Goal: Information Seeking & Learning: Find specific fact

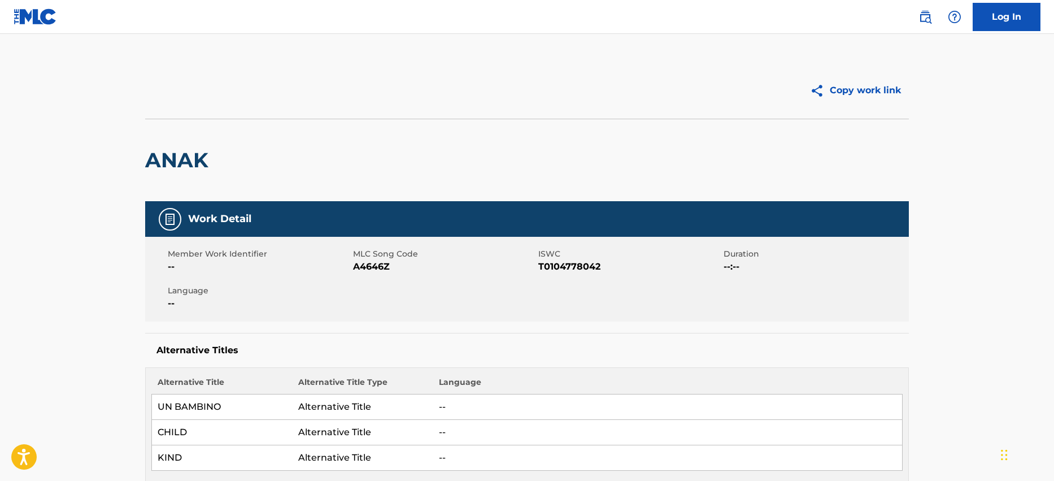
click at [927, 19] on img at bounding box center [926, 17] width 14 height 14
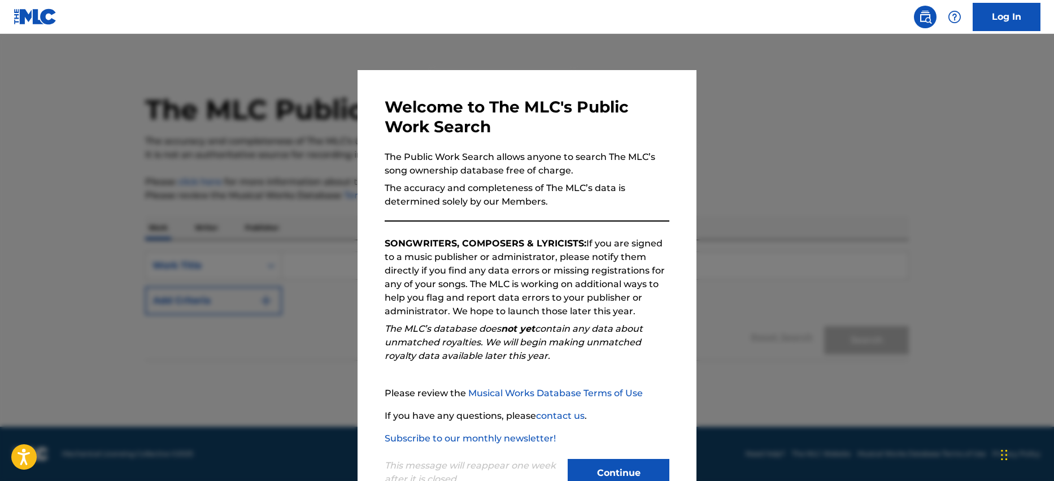
click at [616, 468] on button "Continue" at bounding box center [619, 473] width 102 height 28
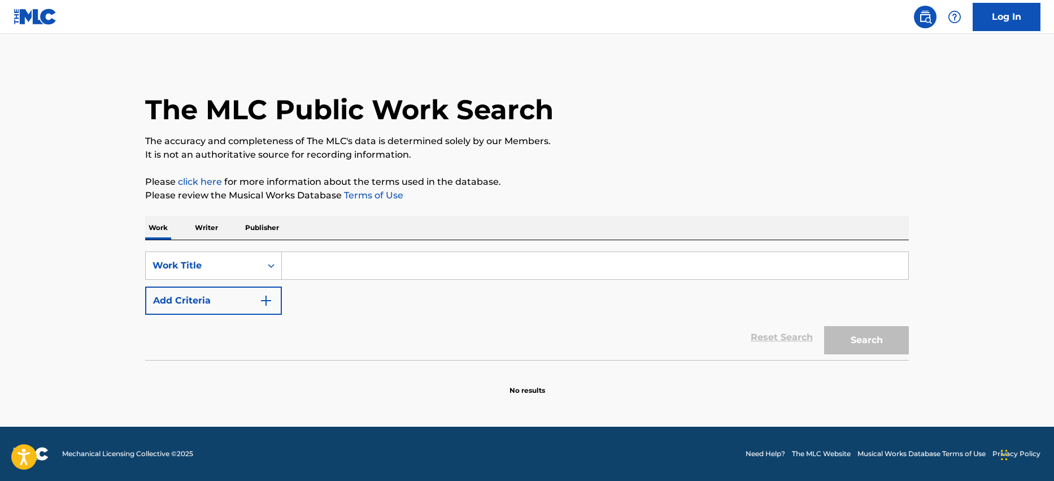
click at [336, 263] on input "Search Form" at bounding box center [595, 265] width 627 height 27
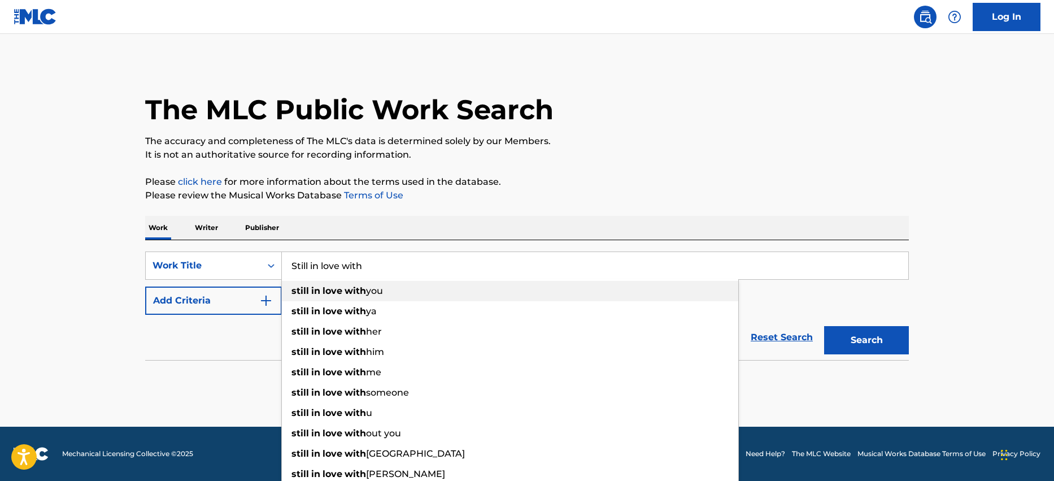
click at [335, 288] on strong "love" at bounding box center [333, 290] width 20 height 11
type input "still in love with you"
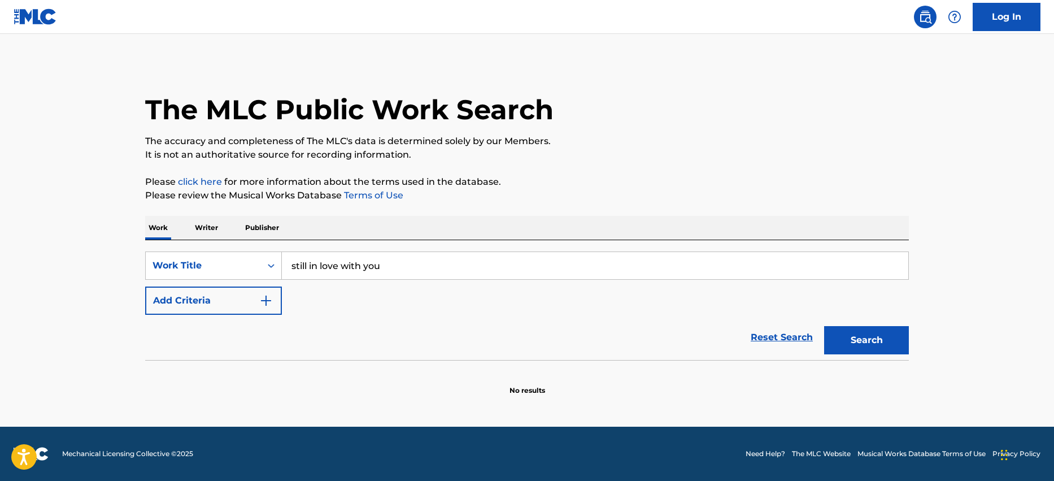
click at [850, 337] on button "Search" at bounding box center [866, 340] width 85 height 28
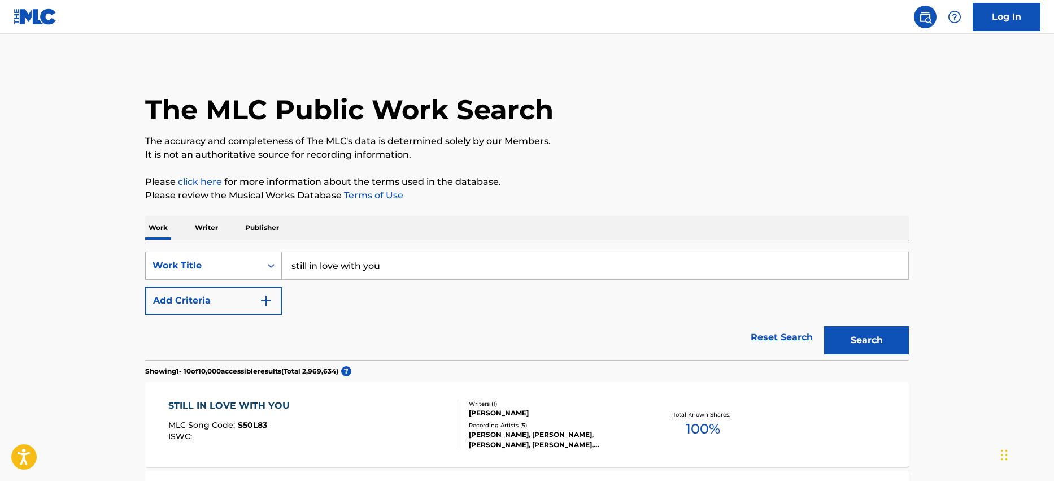
drag, startPoint x: 384, startPoint y: 264, endPoint x: 259, endPoint y: 262, distance: 124.9
click at [259, 262] on div "SearchWithCriteria67cd000a-b203-4bd5-b826-f1931c0e4157 Work Title still in love…" at bounding box center [527, 265] width 764 height 28
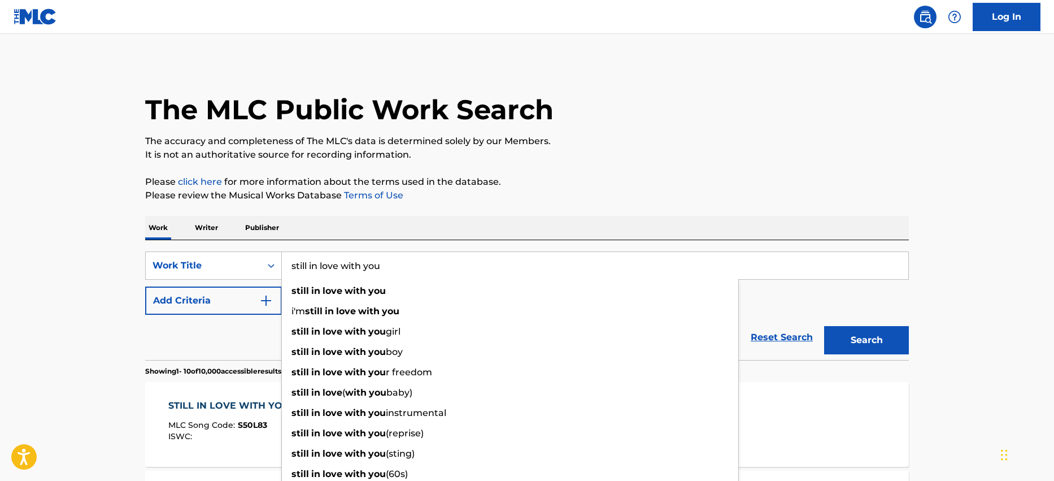
click at [545, 154] on p "It is not an authoritative source for recording information." at bounding box center [527, 155] width 764 height 14
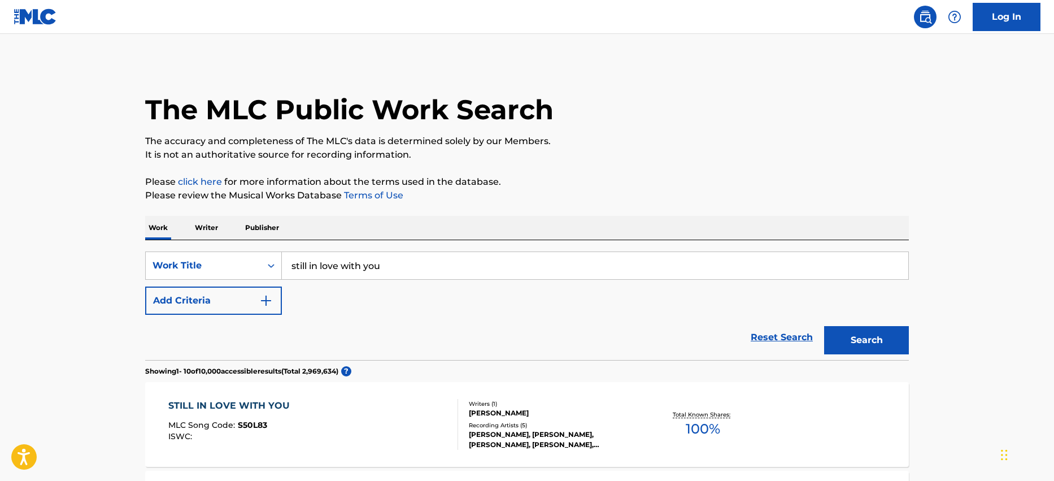
click at [264, 299] on img "Search Form" at bounding box center [266, 301] width 14 height 14
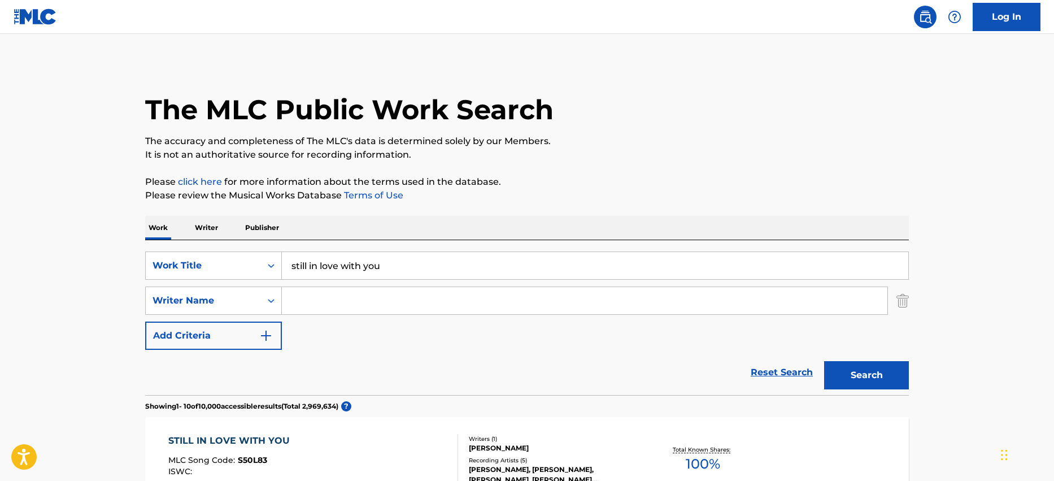
paste input "[PERSON_NAME] and [PERSON_NAME]"
click at [866, 372] on button "Search" at bounding box center [866, 375] width 85 height 28
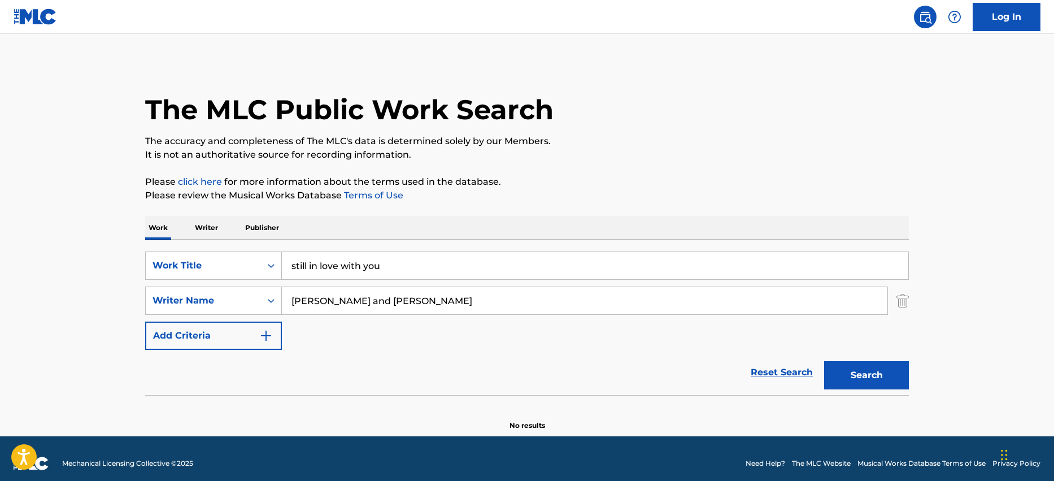
scroll to position [10, 0]
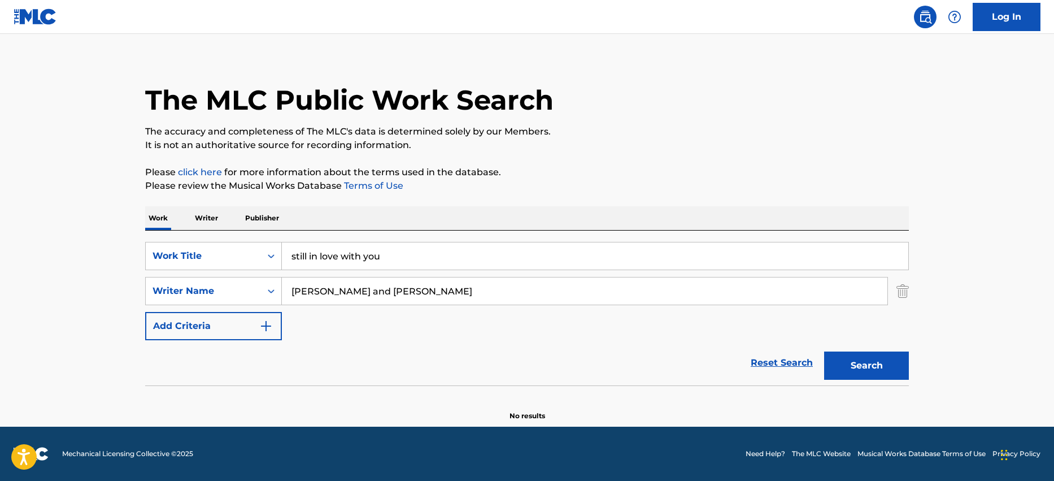
drag, startPoint x: 351, startPoint y: 292, endPoint x: 457, endPoint y: 295, distance: 105.7
click at [457, 295] on input "[PERSON_NAME] and [PERSON_NAME]" at bounding box center [585, 290] width 606 height 27
type input "[PERSON_NAME]"
click at [852, 366] on button "Search" at bounding box center [866, 365] width 85 height 28
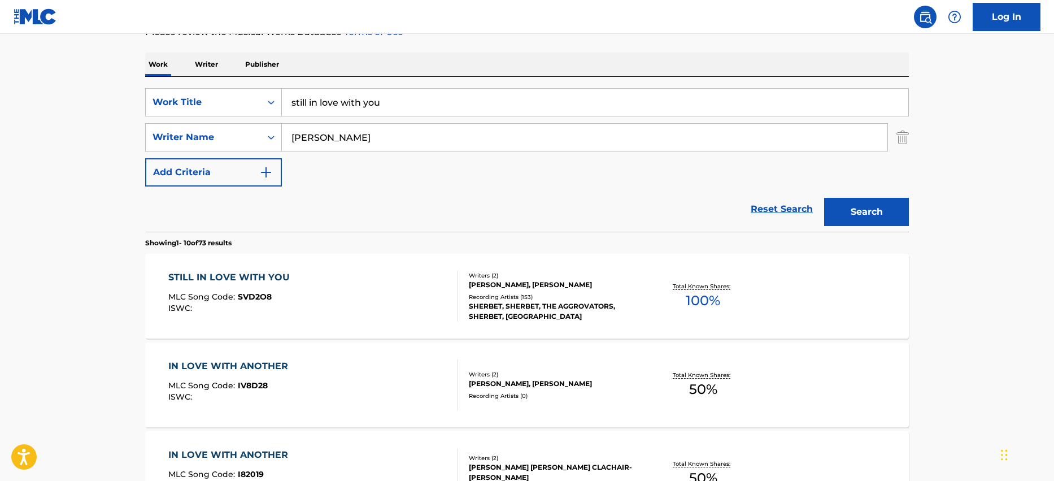
scroll to position [0, 0]
